Goal: Navigation & Orientation: Find specific page/section

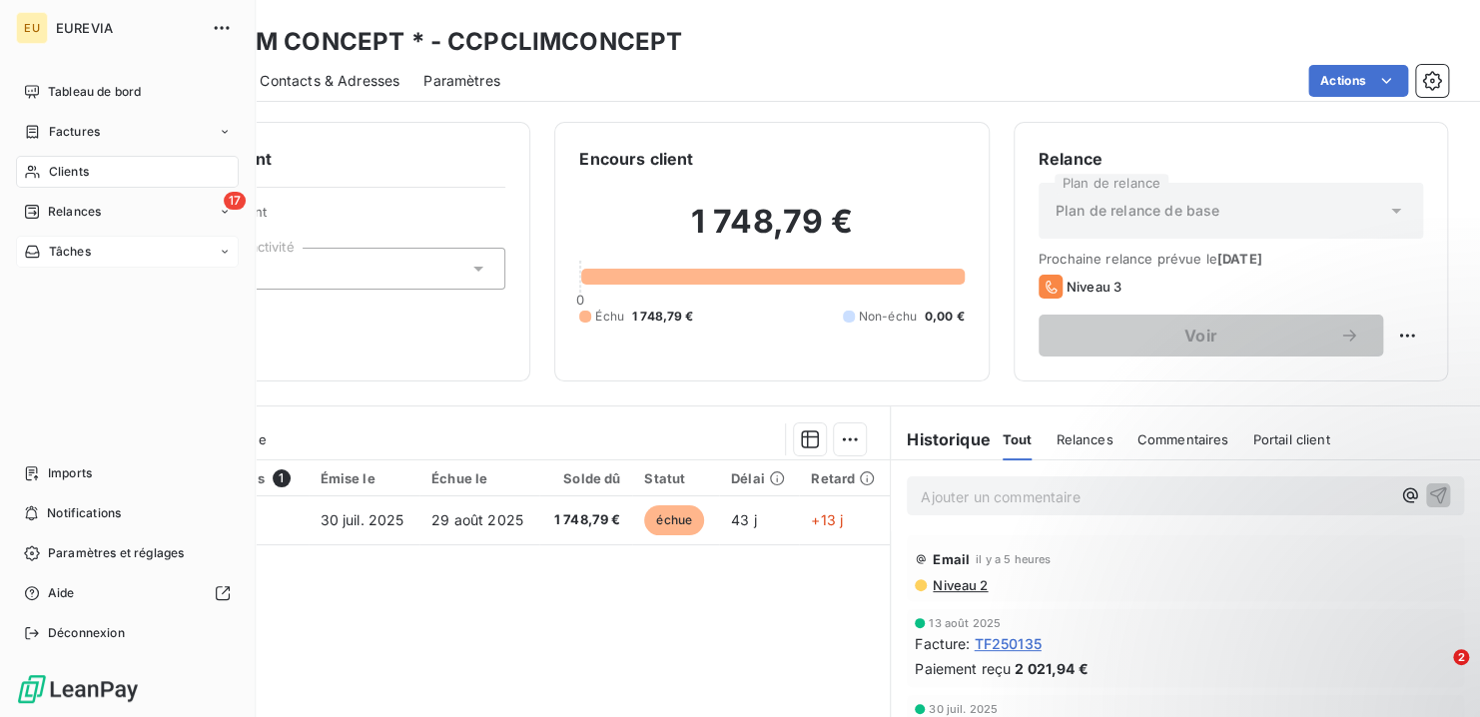
click at [88, 254] on span "Tâches" at bounding box center [70, 252] width 42 height 18
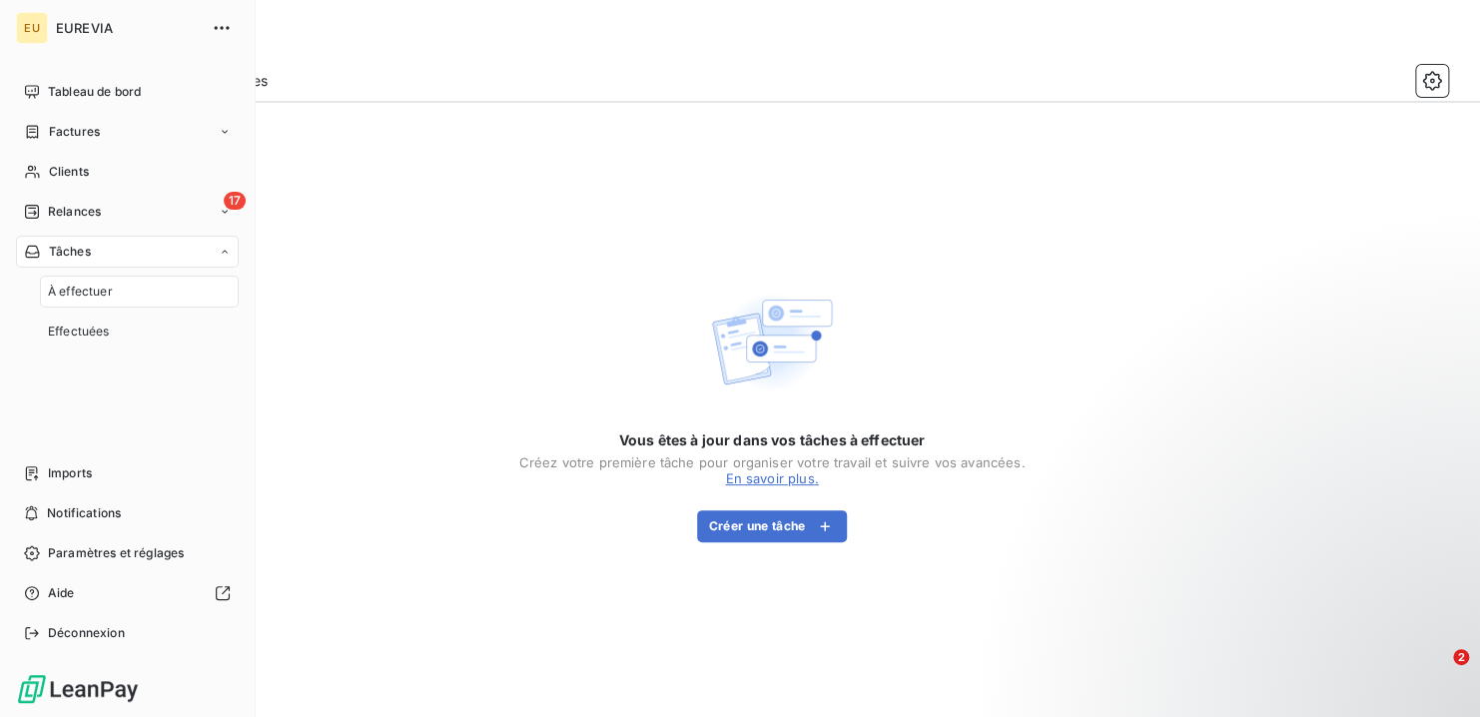
click at [88, 297] on span "À effectuer" at bounding box center [80, 292] width 65 height 18
click at [149, 83] on div "Tableau de bord" at bounding box center [127, 92] width 223 height 32
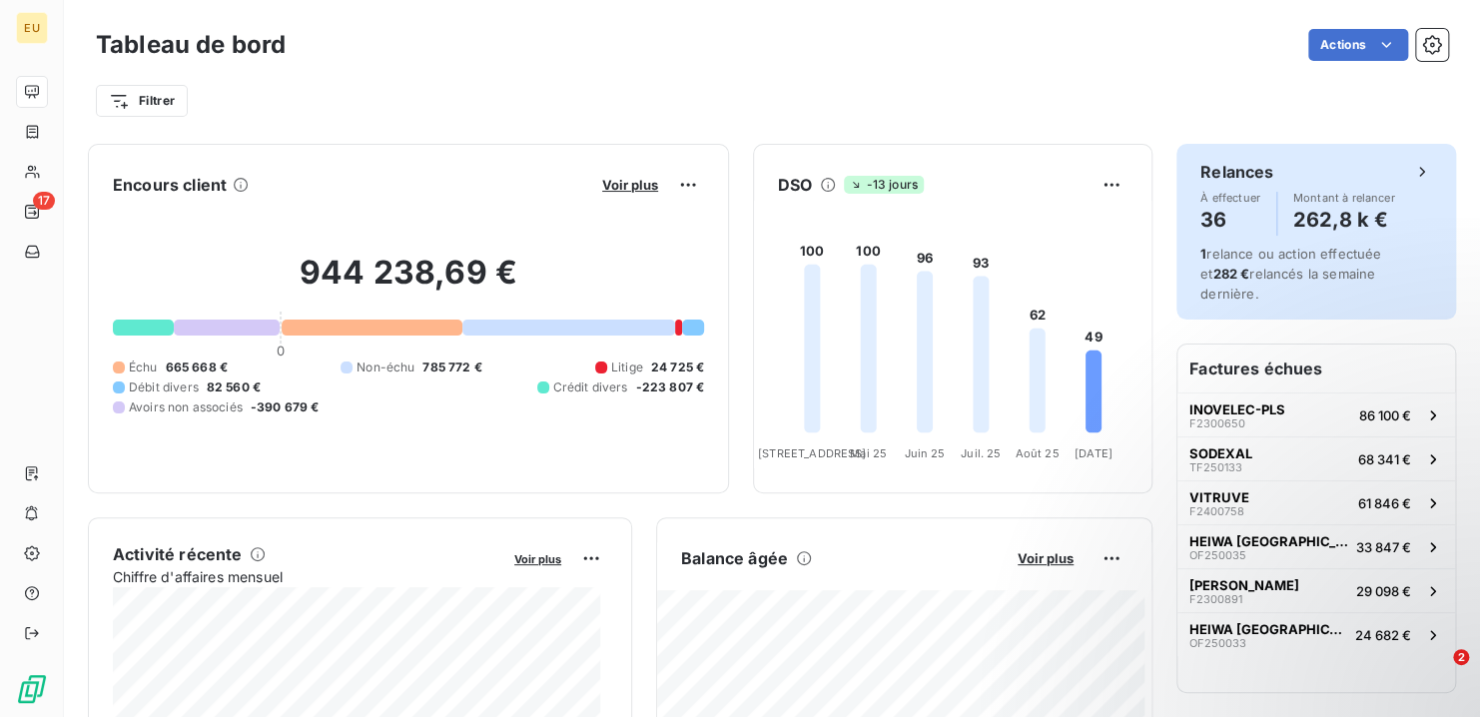
click at [1206, 167] on h6 "Relances" at bounding box center [1236, 172] width 73 height 24
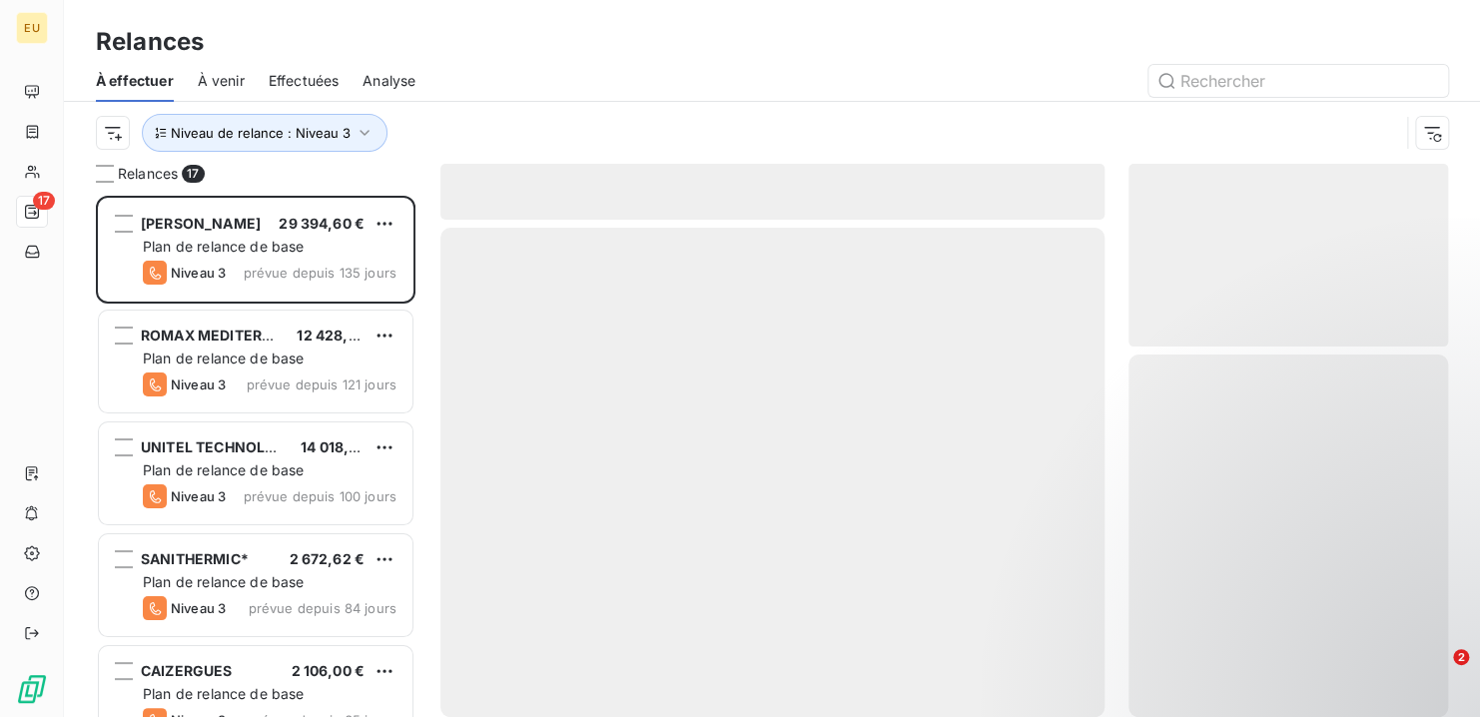
scroll to position [506, 304]
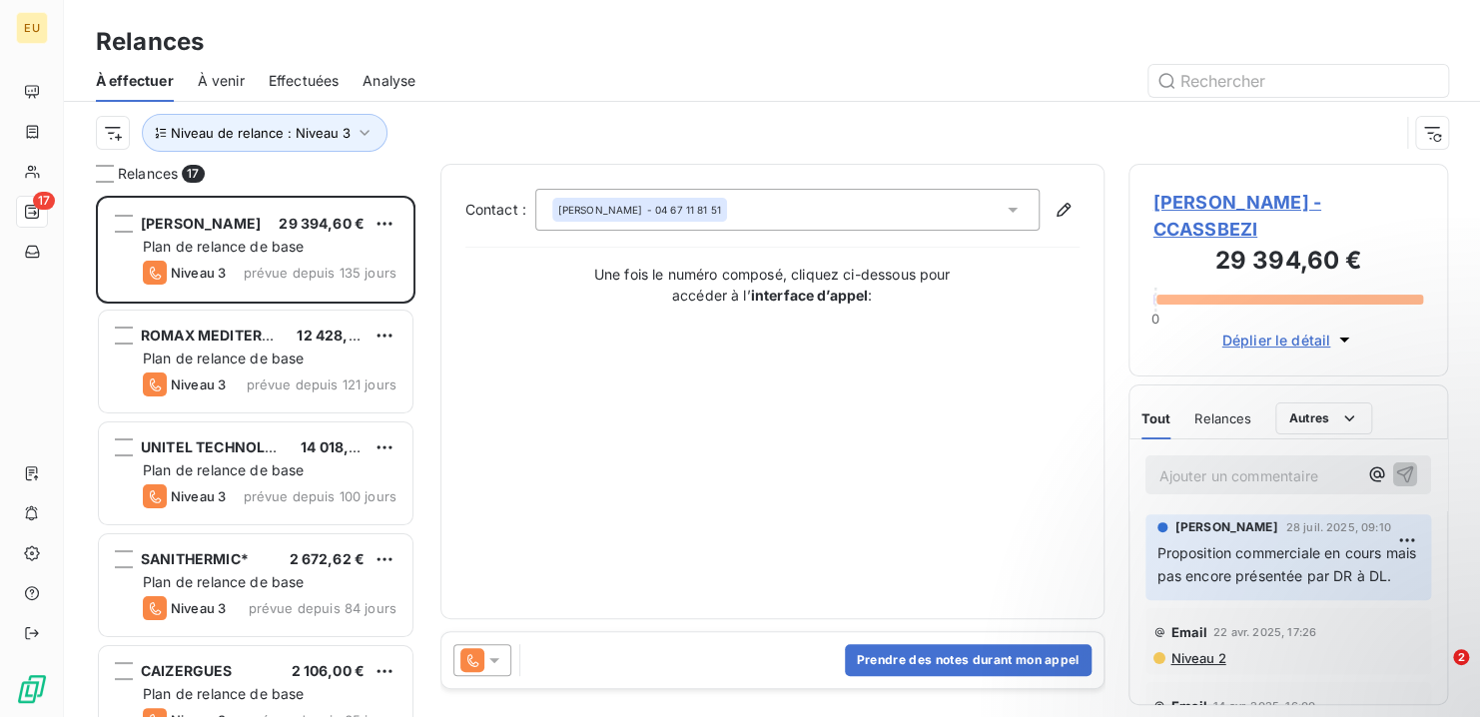
click at [229, 82] on span "À venir" at bounding box center [221, 81] width 47 height 20
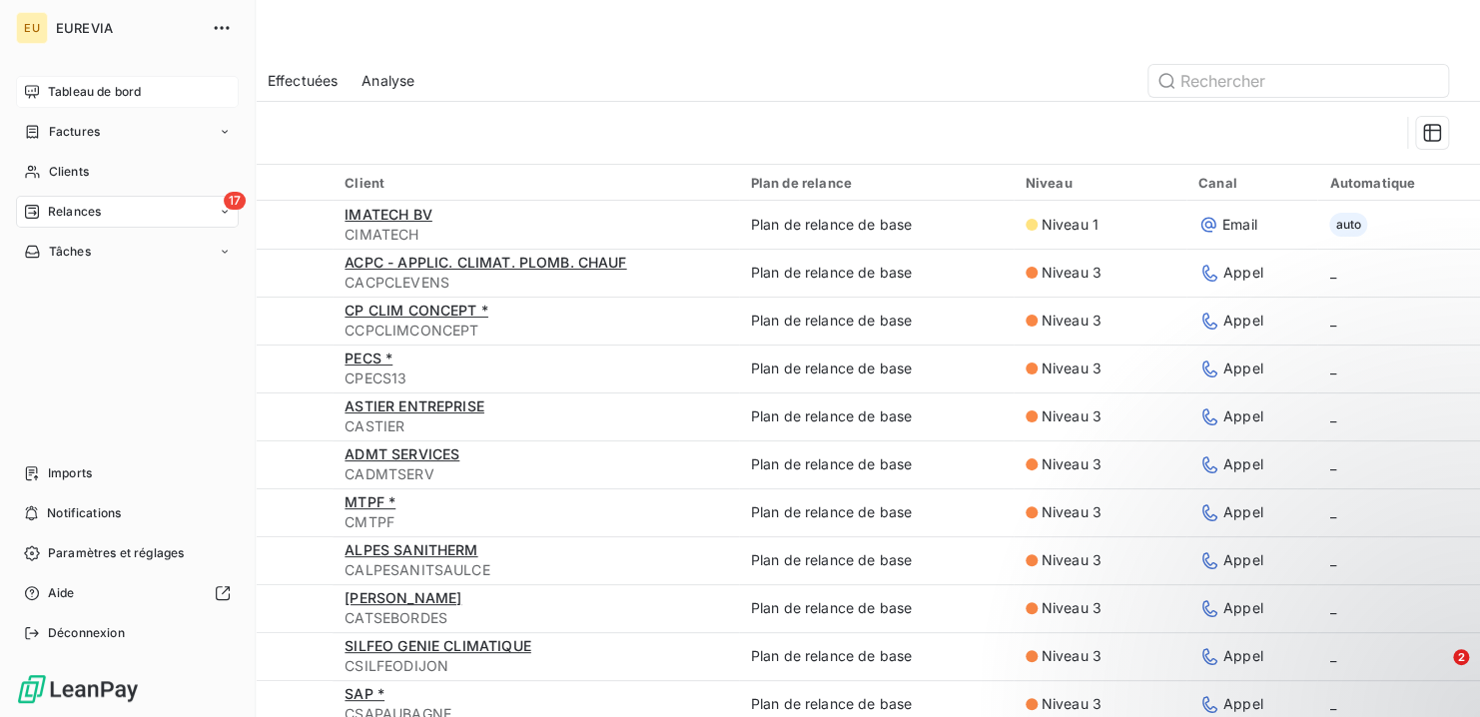
click at [70, 90] on span "Tableau de bord" at bounding box center [94, 92] width 93 height 18
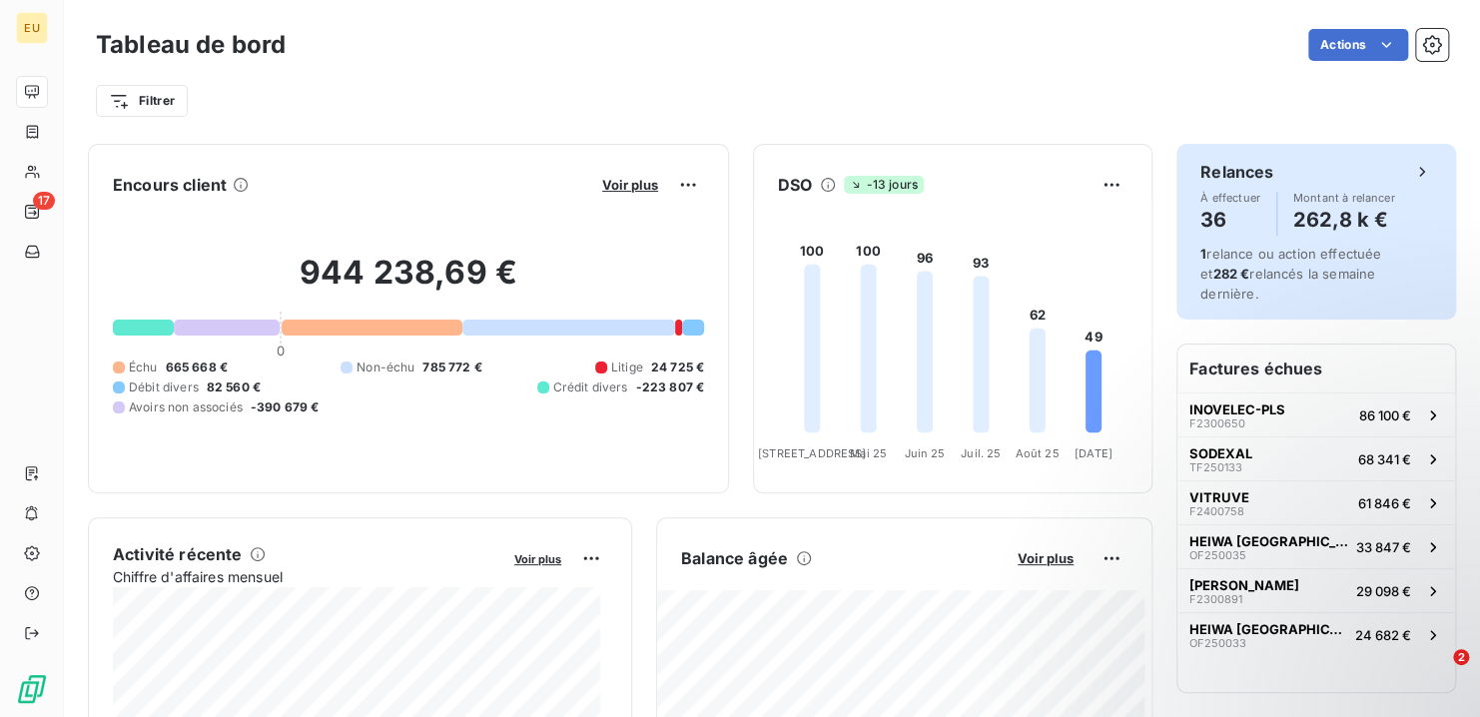
click at [1365, 164] on div "Relances" at bounding box center [1316, 172] width 232 height 24
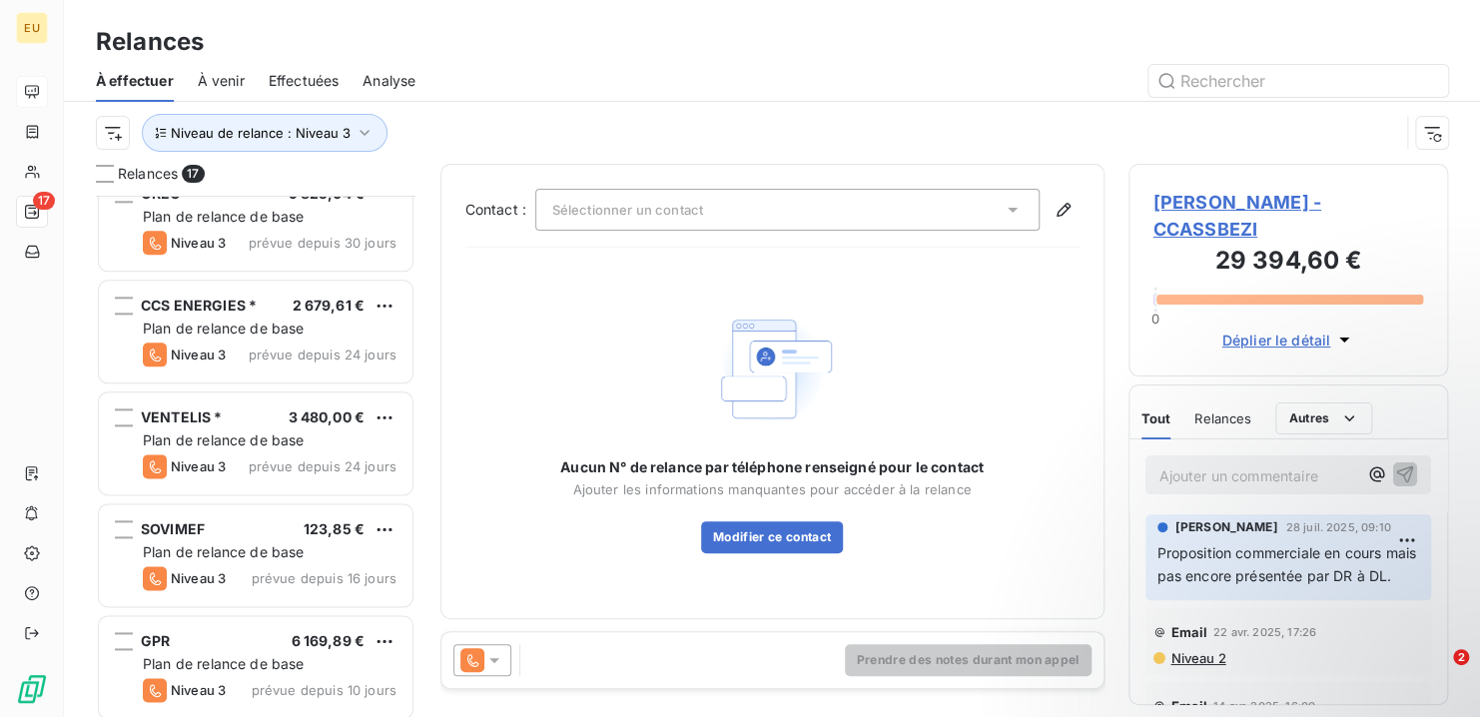
scroll to position [981, 0]
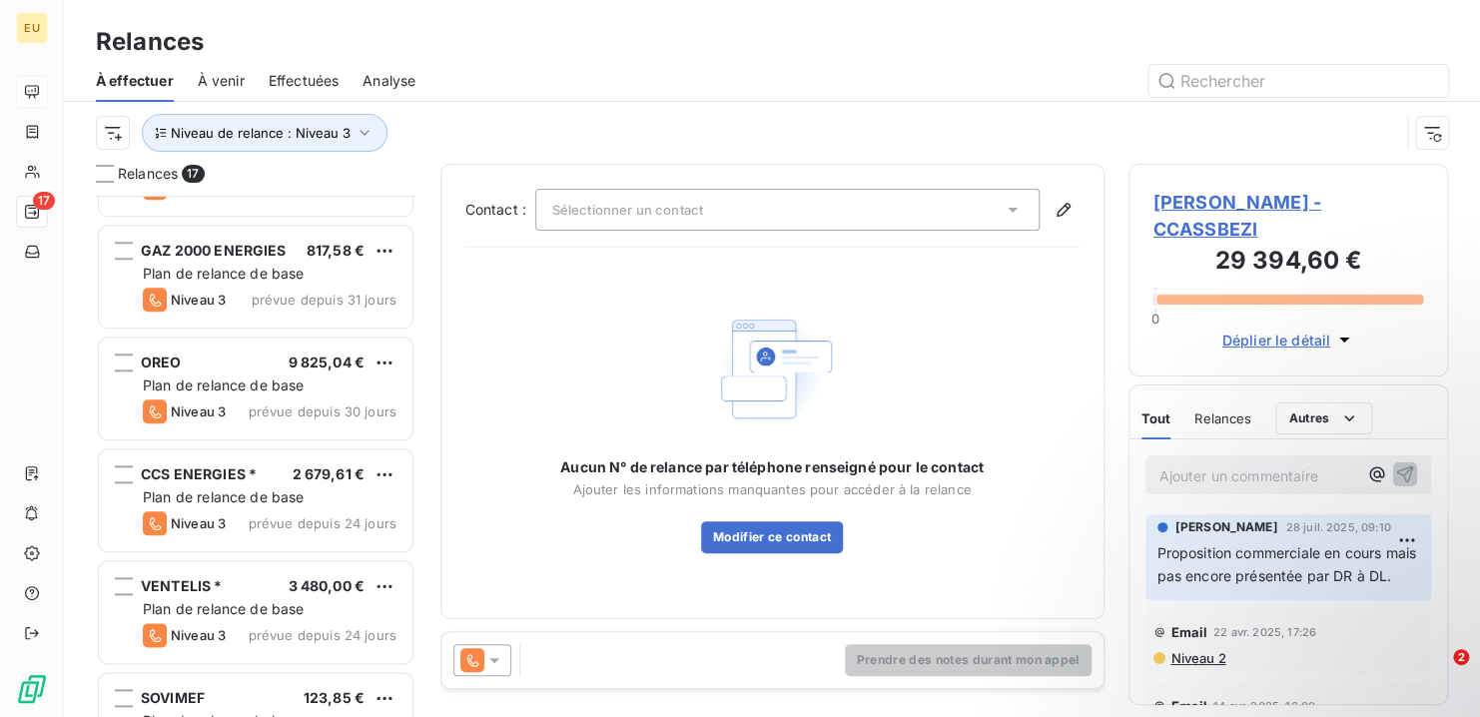
click at [233, 77] on span "À venir" at bounding box center [221, 81] width 47 height 20
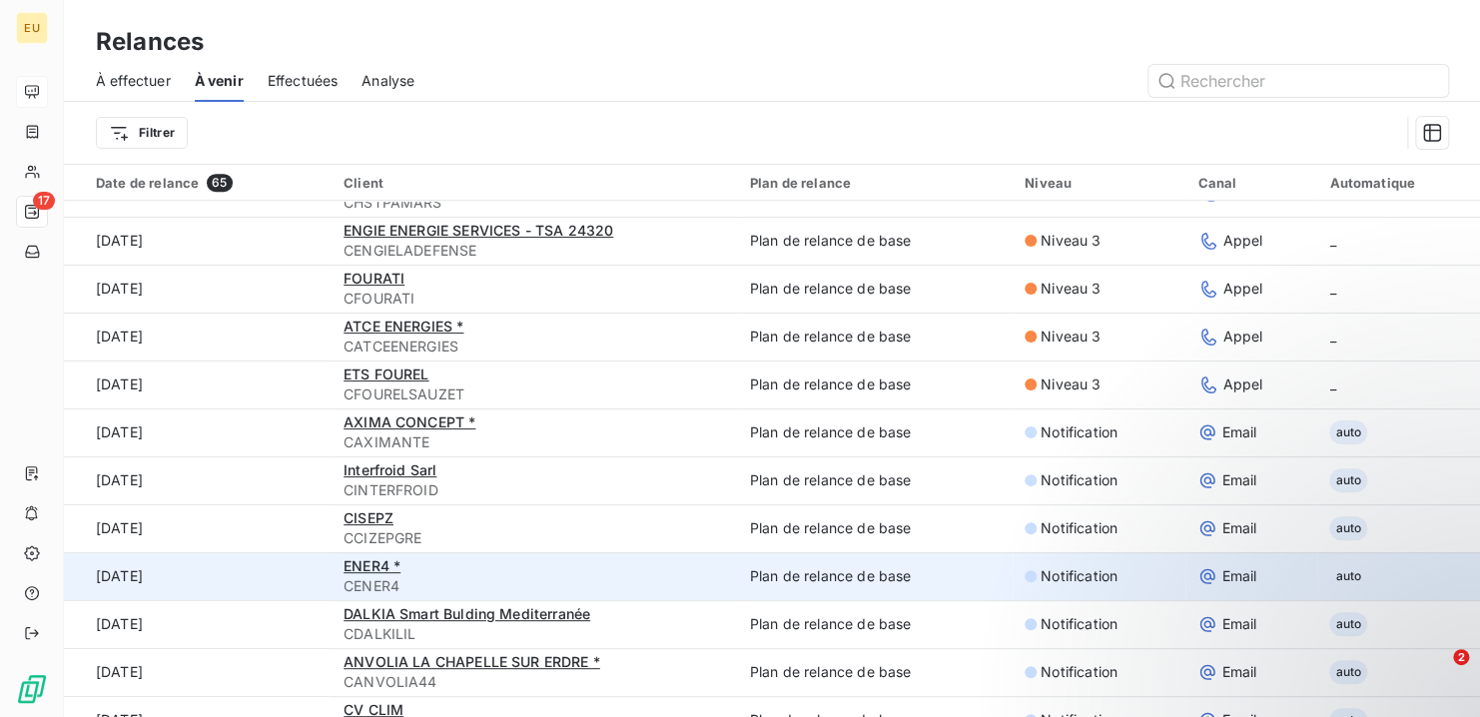
scroll to position [499, 0]
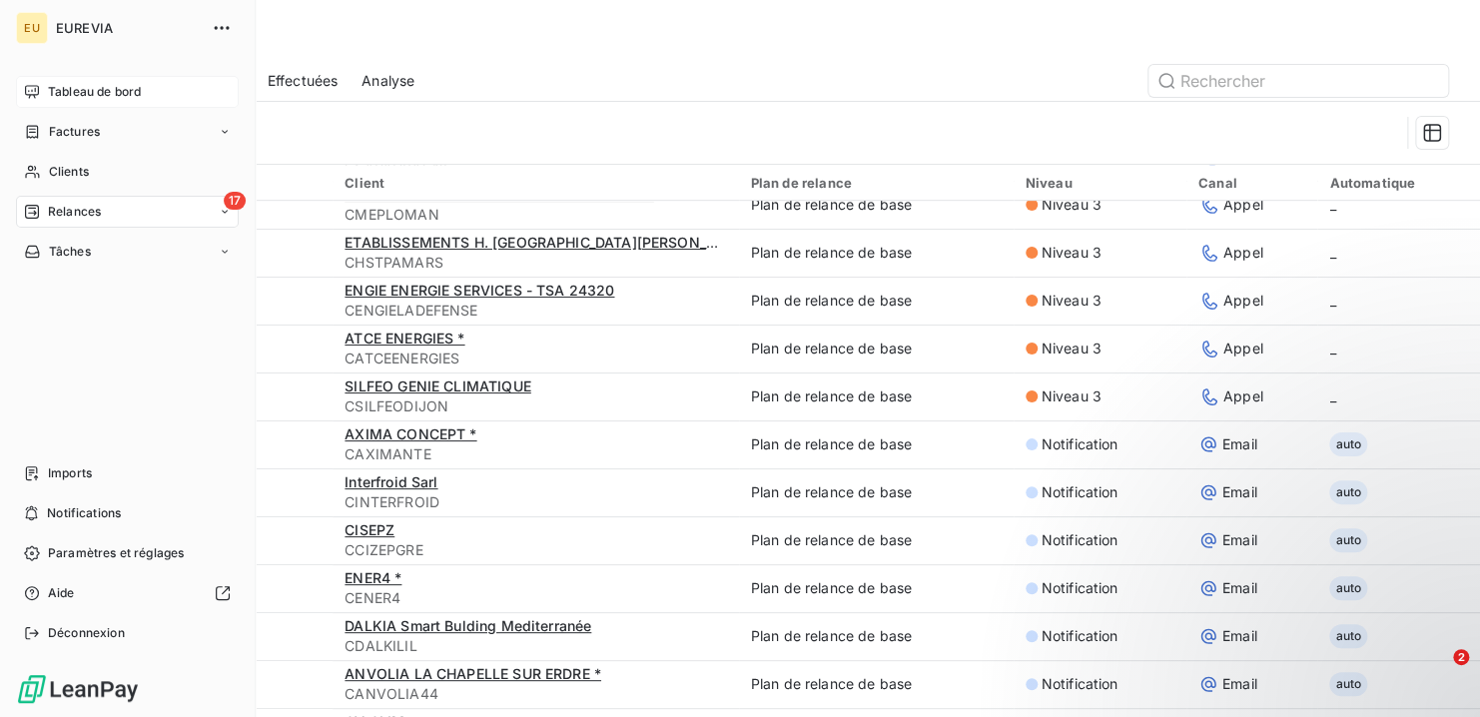
click at [49, 206] on span "Relances" at bounding box center [74, 212] width 53 height 18
click at [97, 249] on span "À effectuer" at bounding box center [80, 252] width 65 height 18
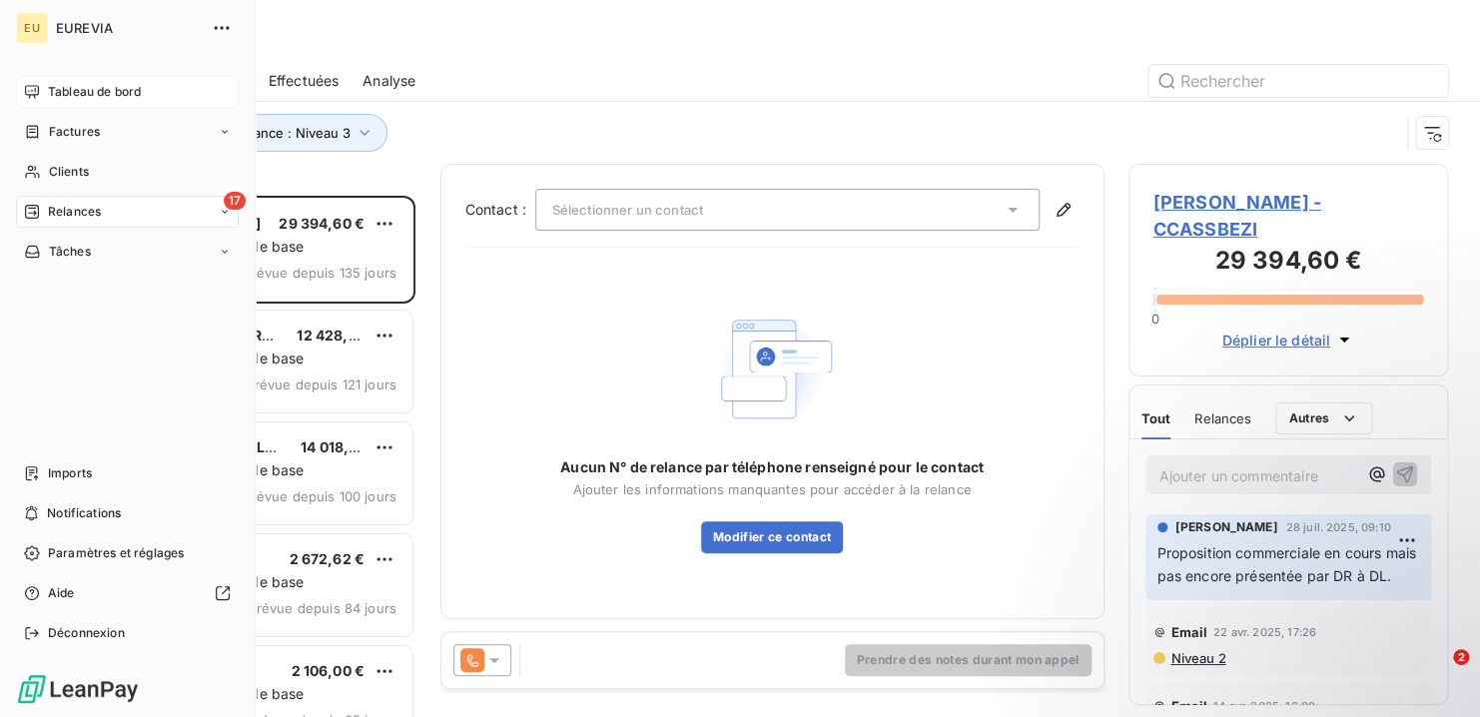
click at [75, 87] on span "Tableau de bord" at bounding box center [94, 92] width 93 height 18
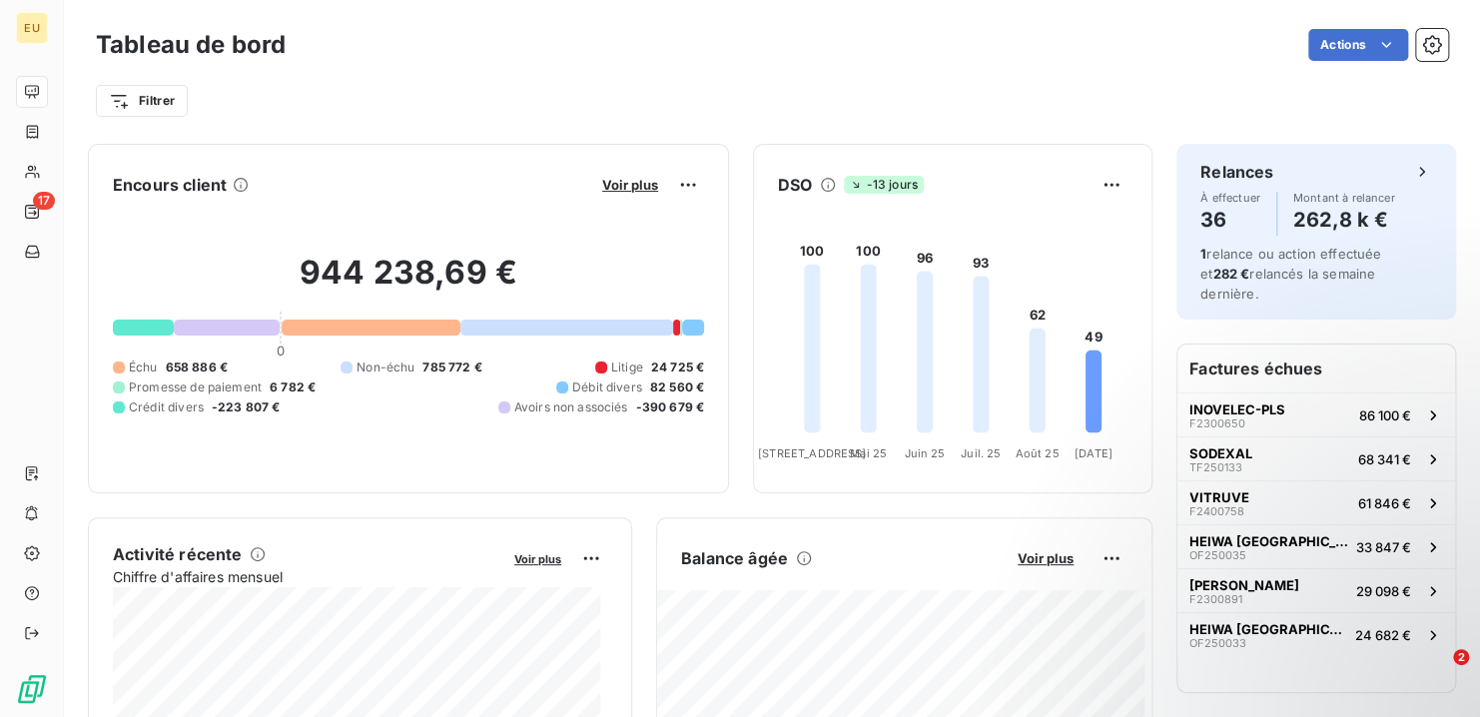
click at [142, 333] on div at bounding box center [143, 328] width 61 height 16
